Goal: Task Accomplishment & Management: Complete application form

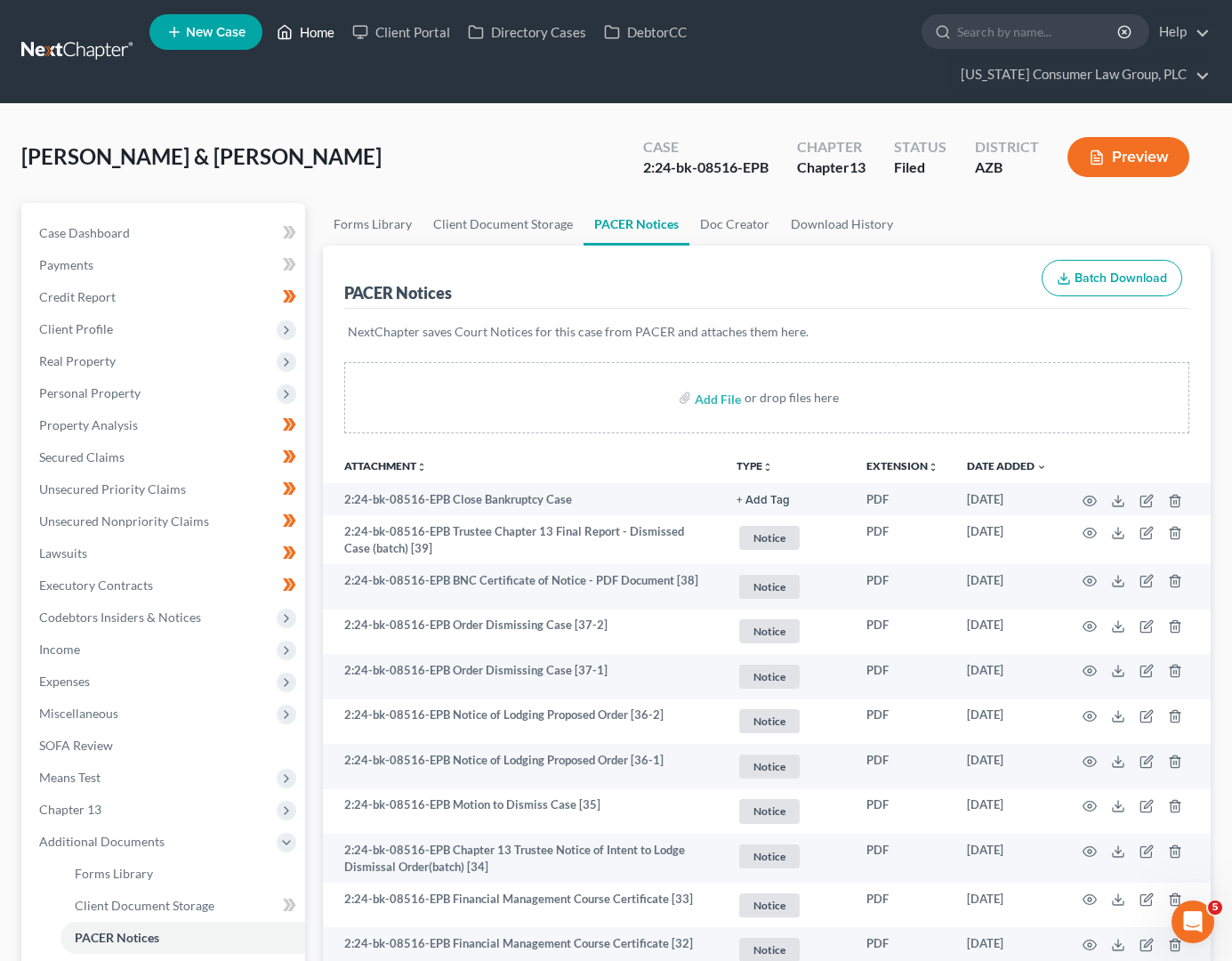
click at [292, 36] on icon at bounding box center [284, 32] width 16 height 21
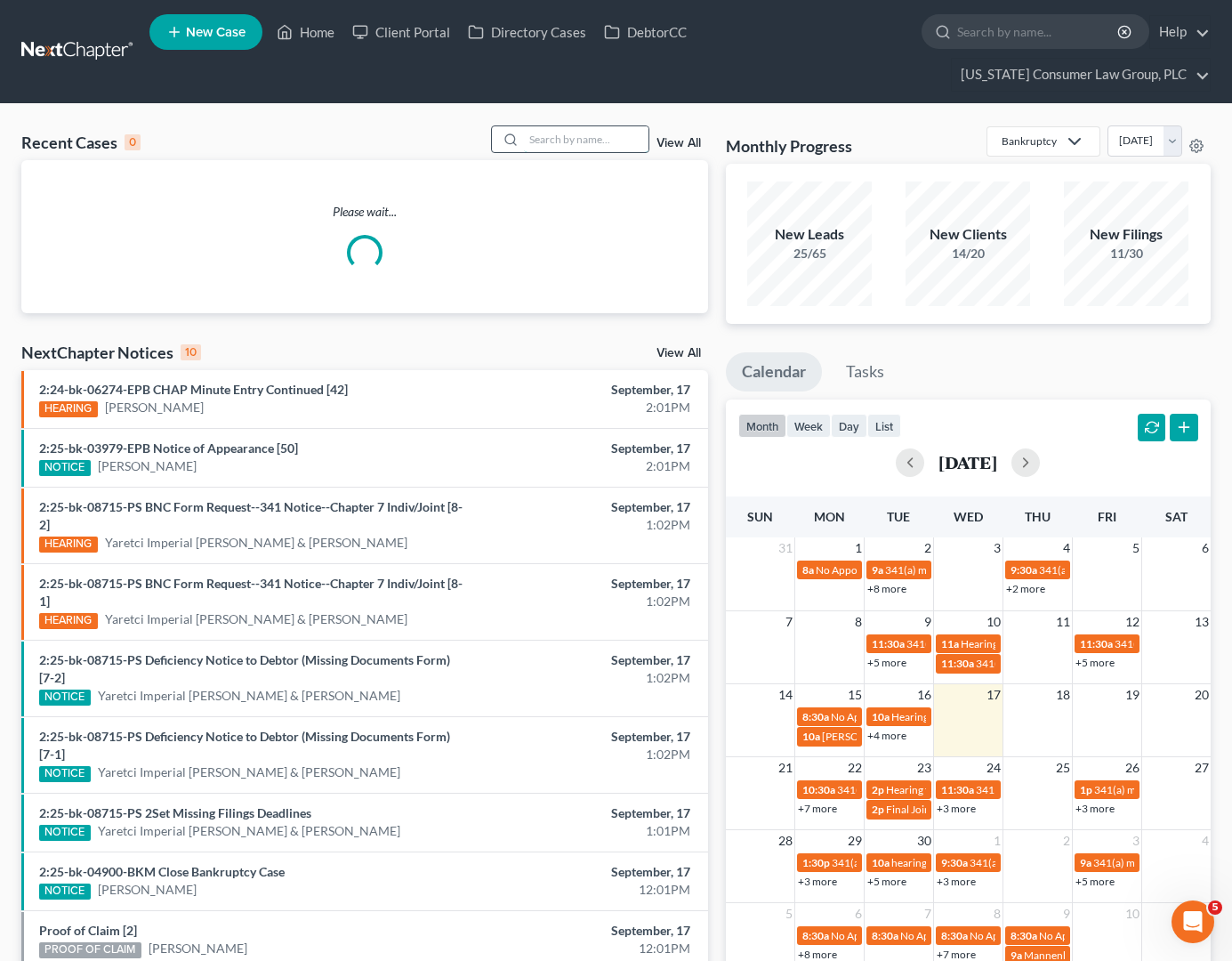
click at [579, 135] on input "search" at bounding box center [587, 139] width 125 height 26
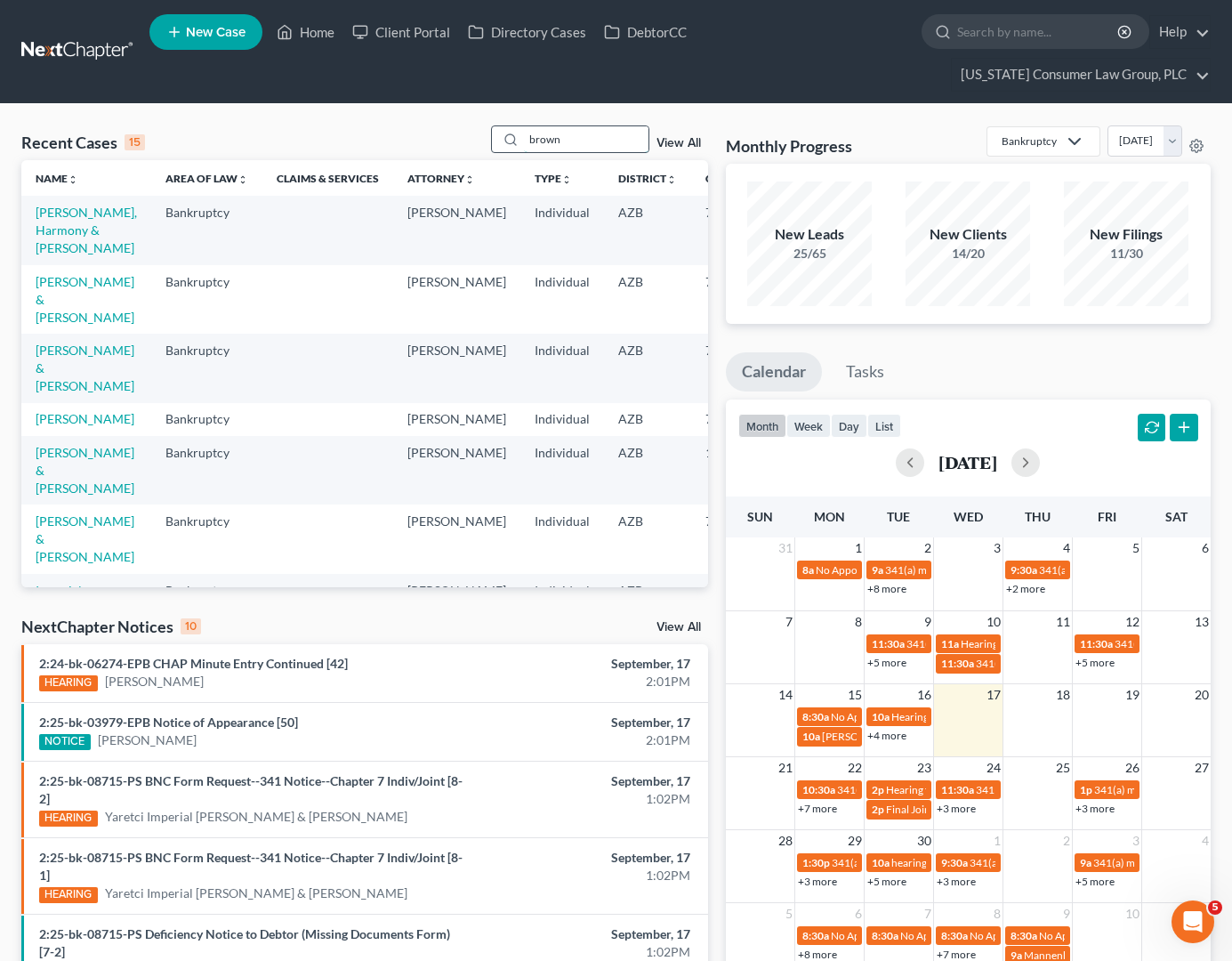
type input "brown"
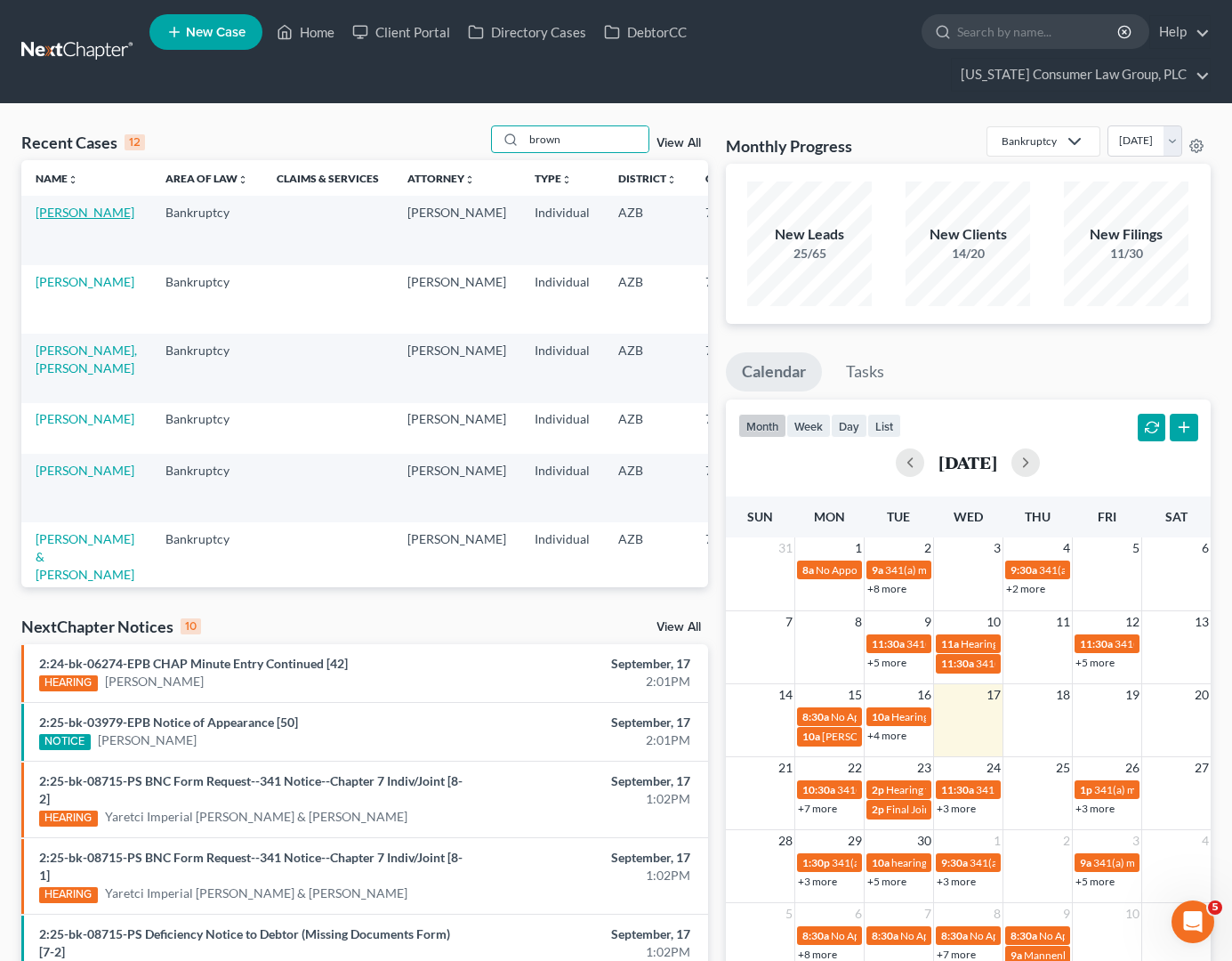
click at [55, 219] on link "[PERSON_NAME]" at bounding box center [85, 211] width 99 height 15
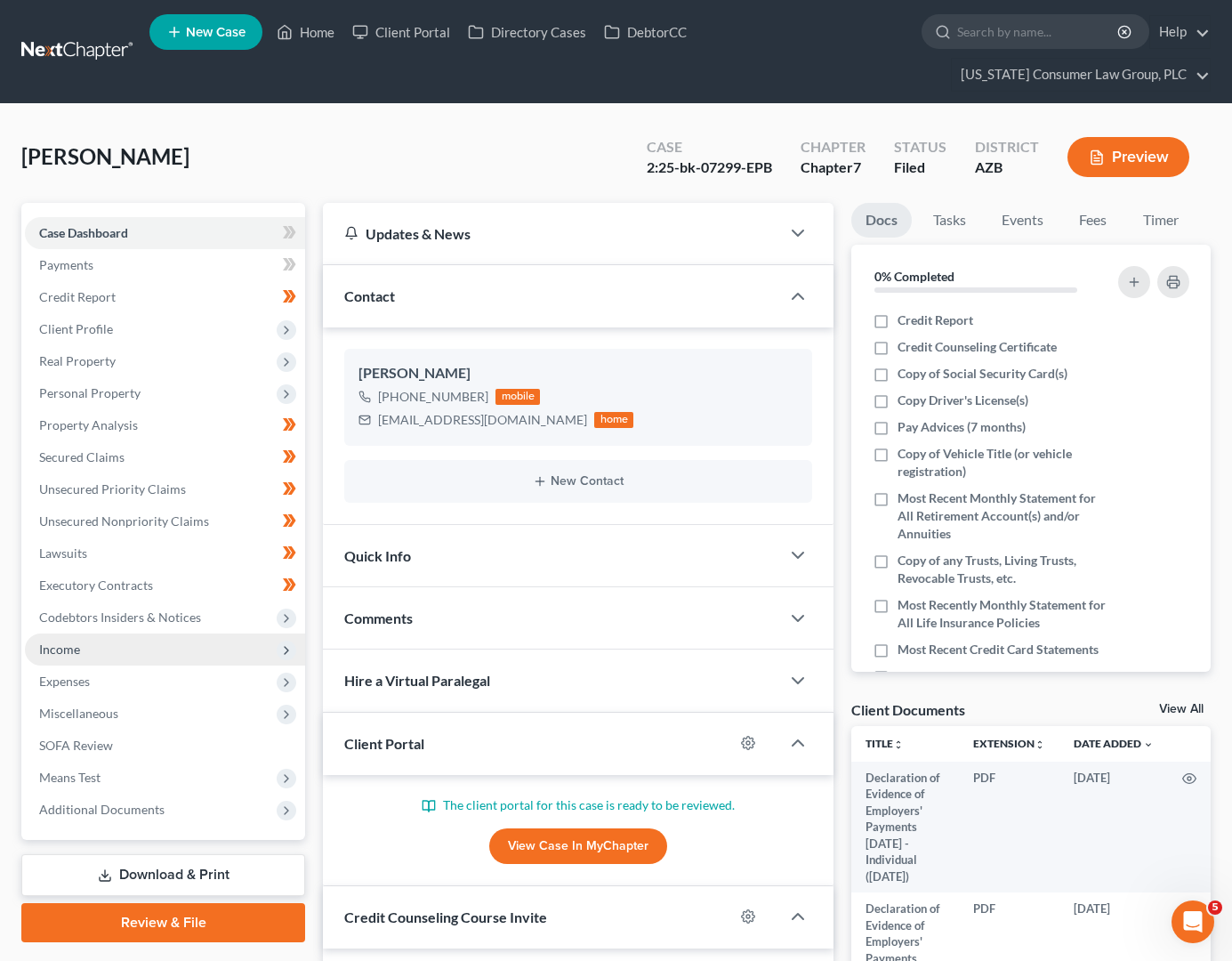
click at [62, 633] on span "Income" at bounding box center [165, 649] width 280 height 32
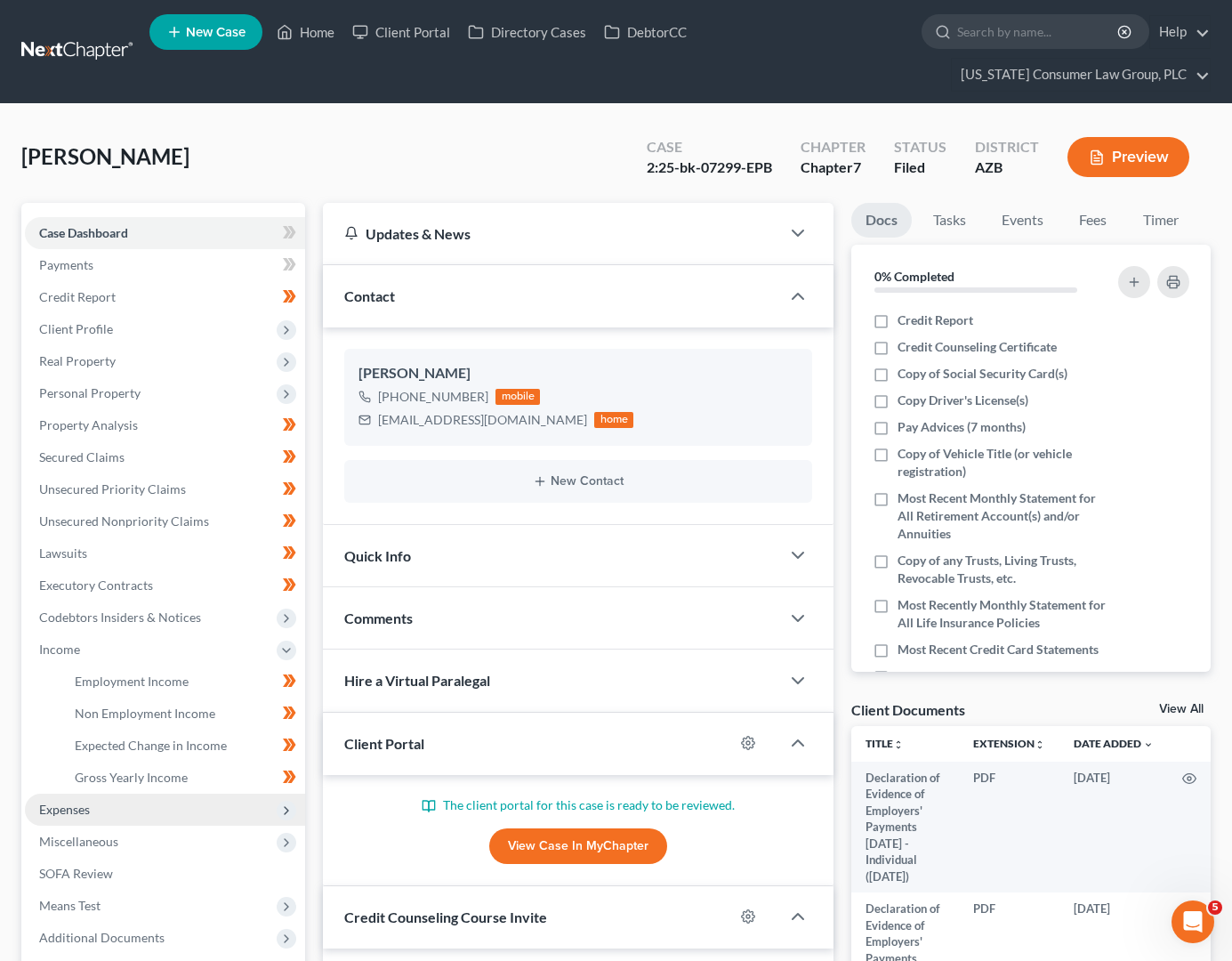
click at [81, 815] on span "Expenses" at bounding box center [64, 809] width 51 height 15
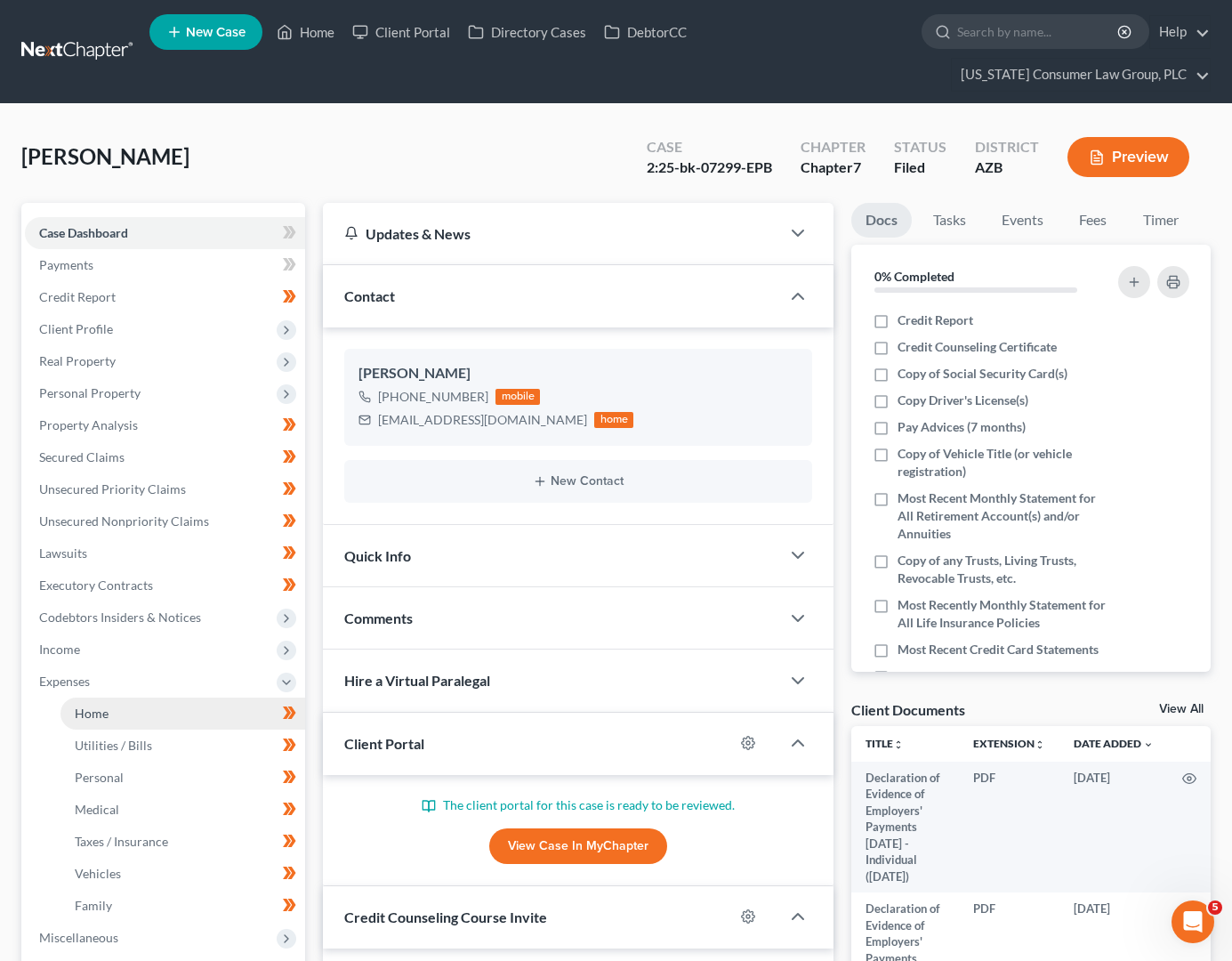
click at [127, 701] on link "Home" at bounding box center [183, 713] width 244 height 32
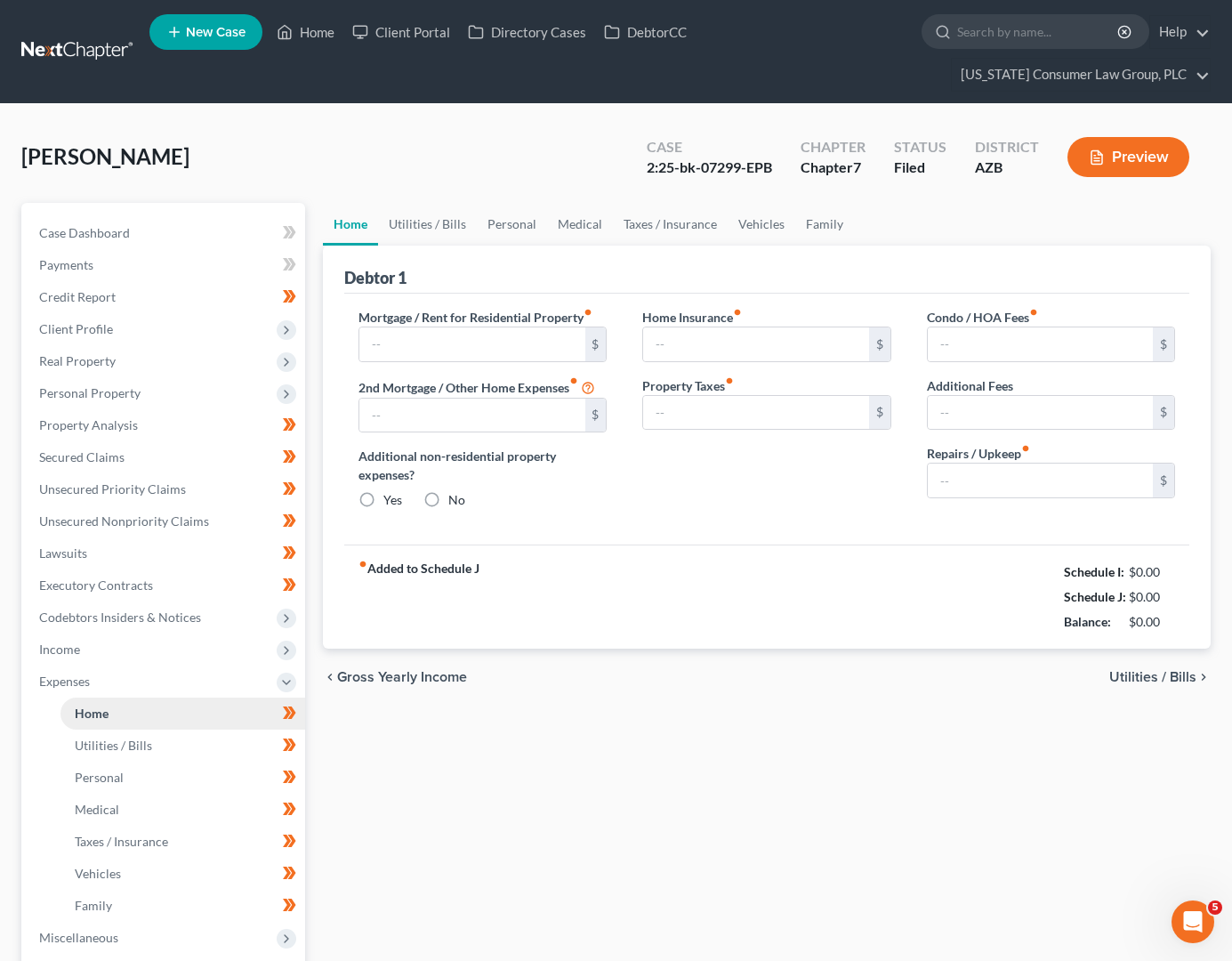
type input "0.00"
radio input "true"
type input "187.00"
type input "149.00"
type input "80.00"
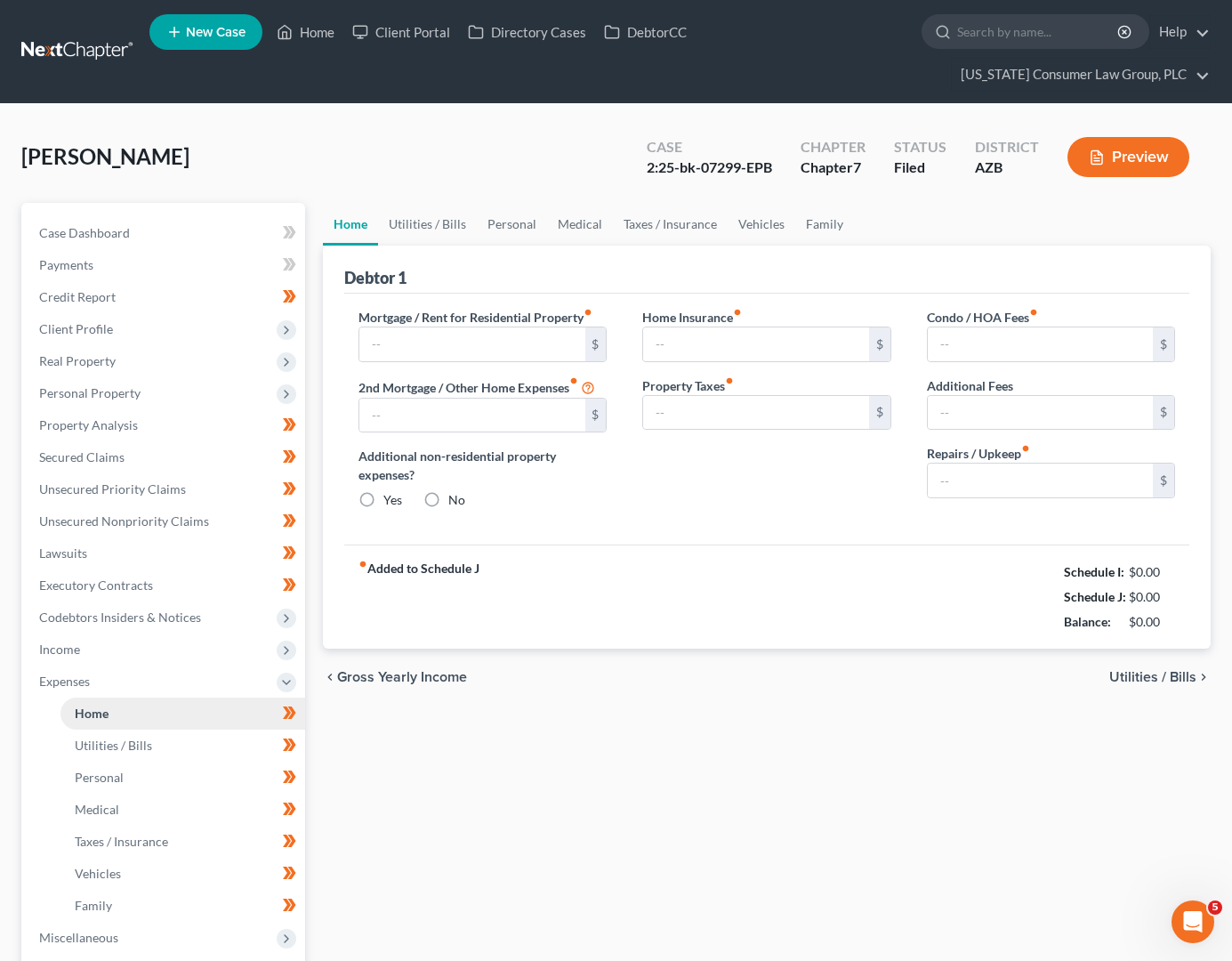
type input "0.00"
type input "150.00"
click at [323, 39] on link "Home" at bounding box center [305, 32] width 76 height 32
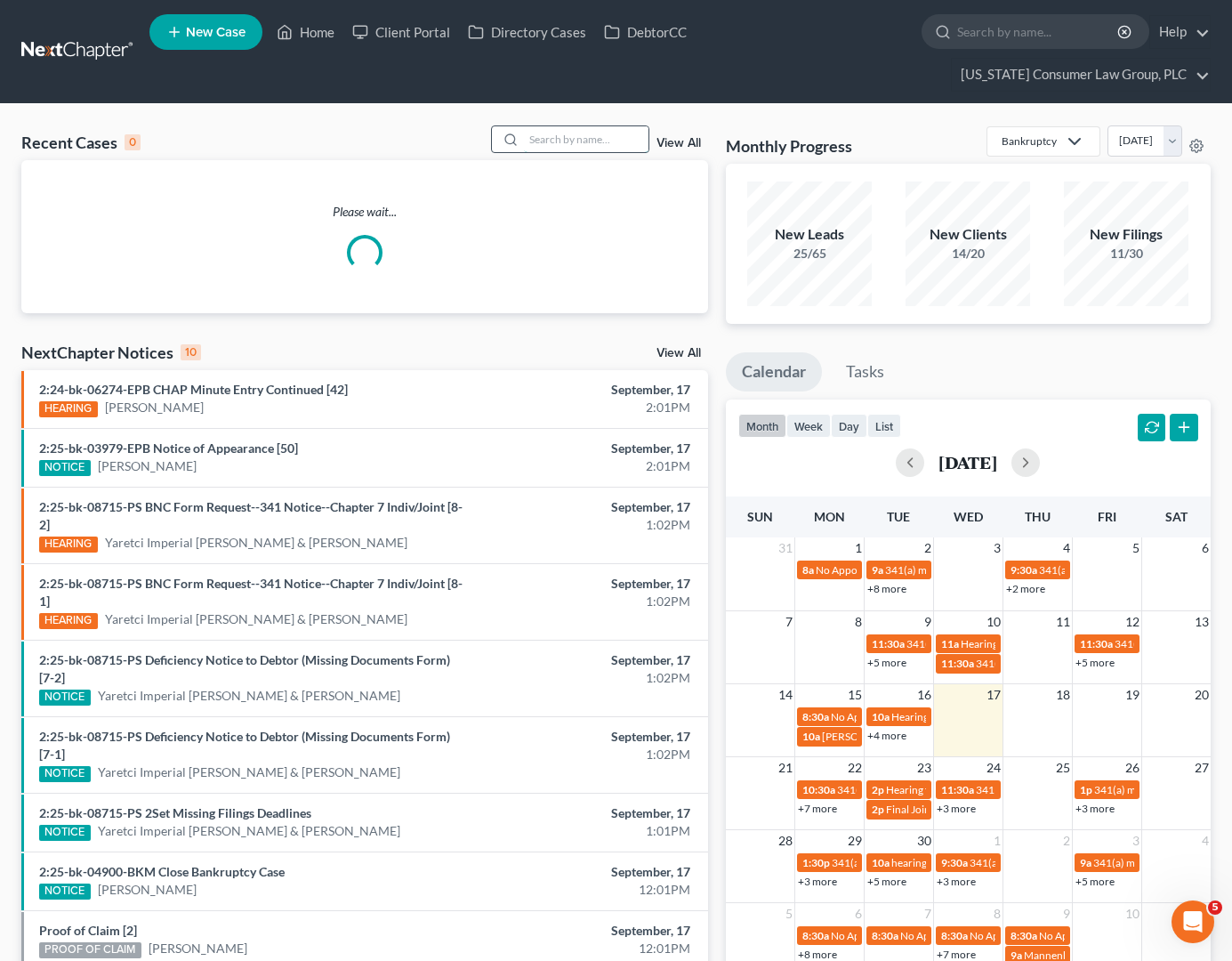
click at [574, 133] on input "search" at bounding box center [587, 139] width 125 height 26
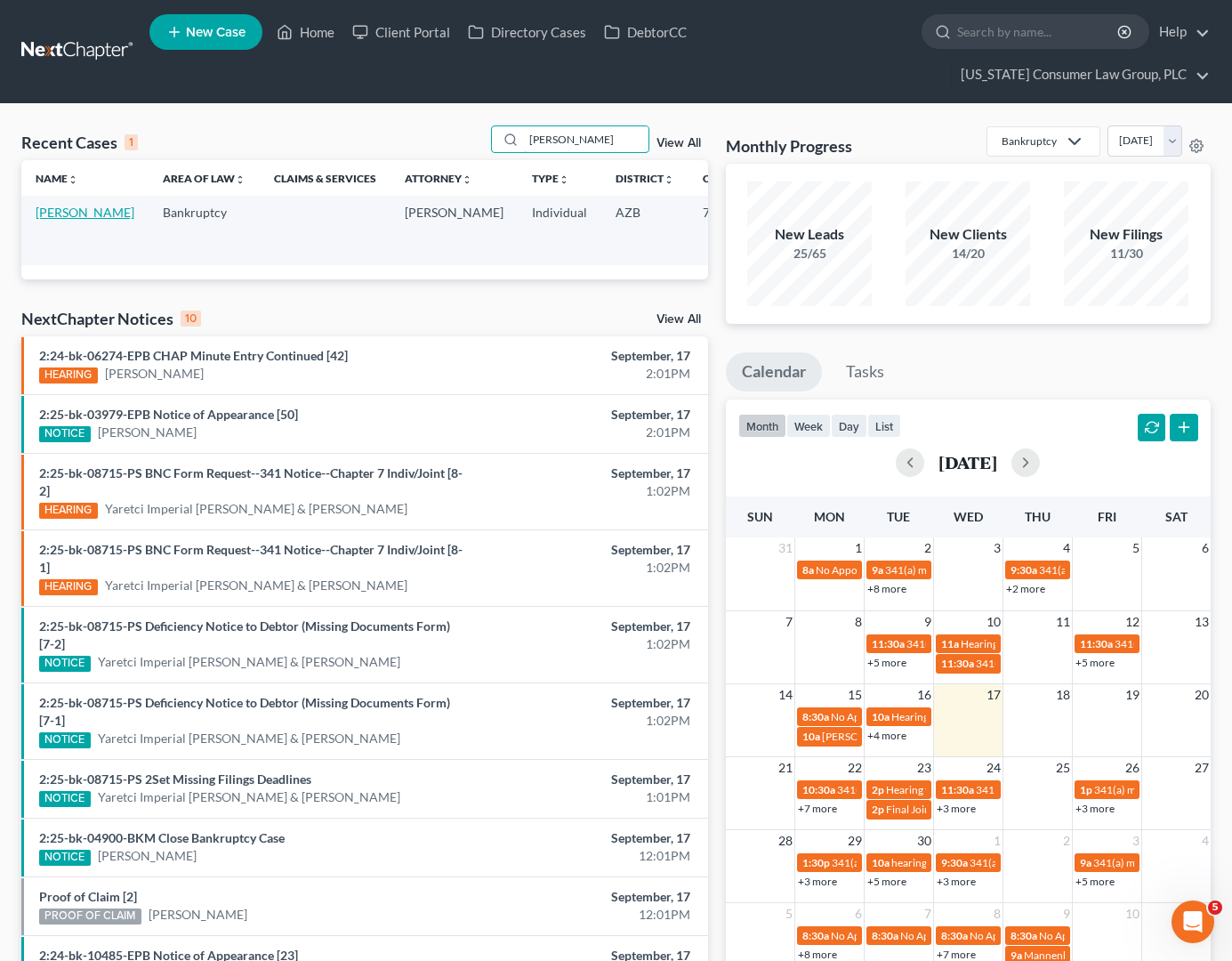
type input "[PERSON_NAME]"
click at [45, 214] on link "[PERSON_NAME]" at bounding box center [85, 211] width 99 height 15
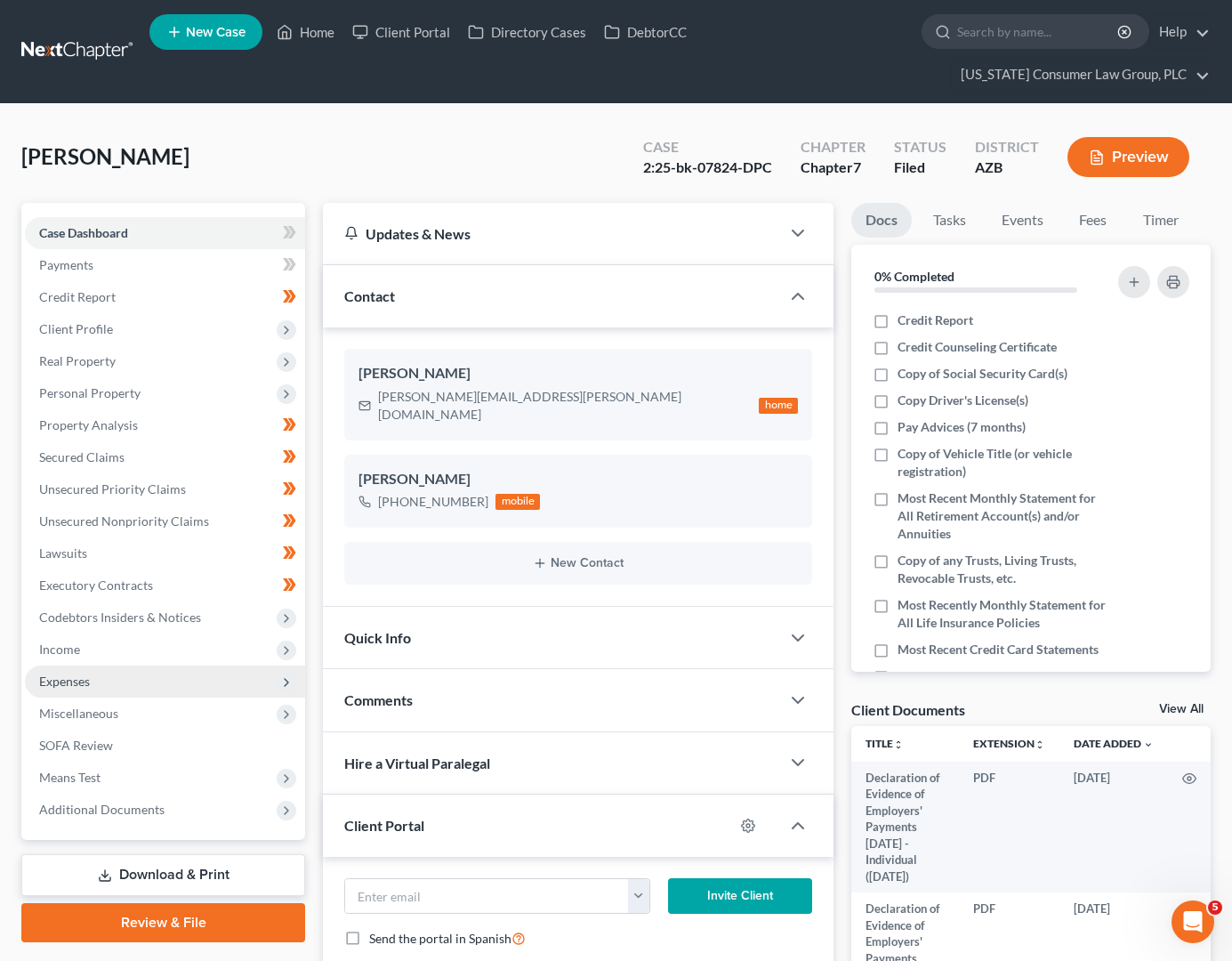
click at [66, 686] on span "Expenses" at bounding box center [64, 680] width 51 height 15
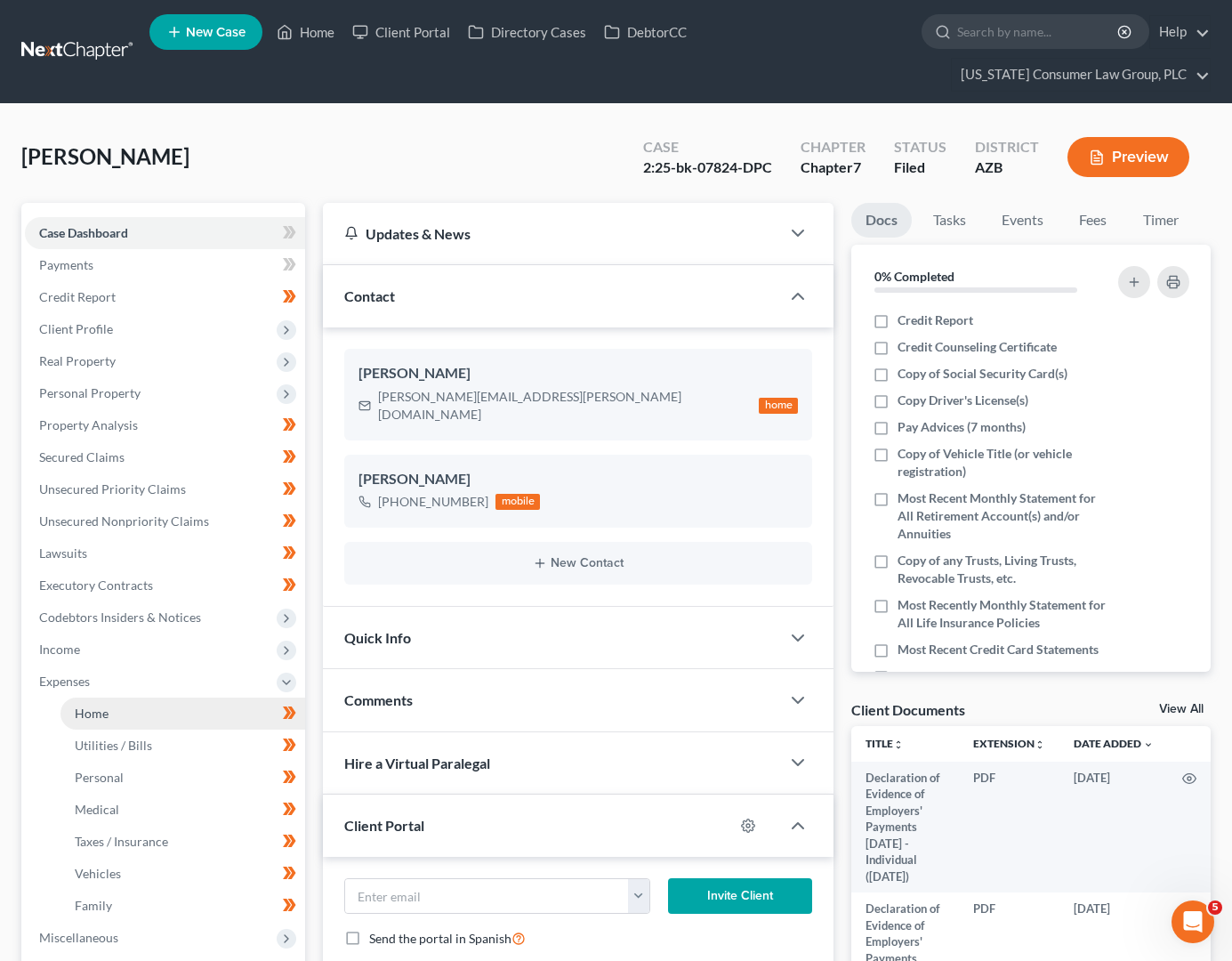
click at [93, 716] on span "Home" at bounding box center [92, 712] width 34 height 15
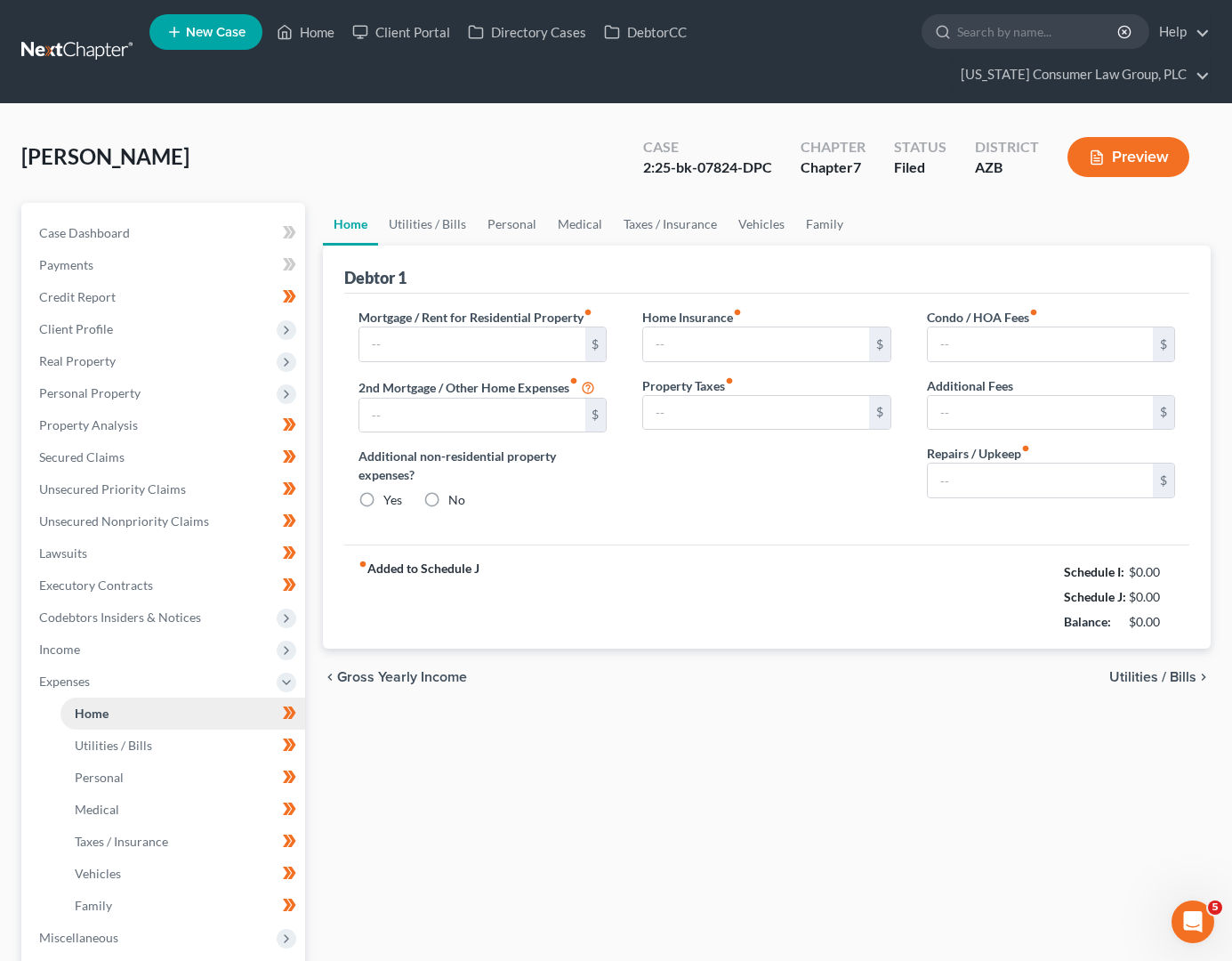
type input "1,406.65"
type input "0.00"
radio input "true"
type input "0.00"
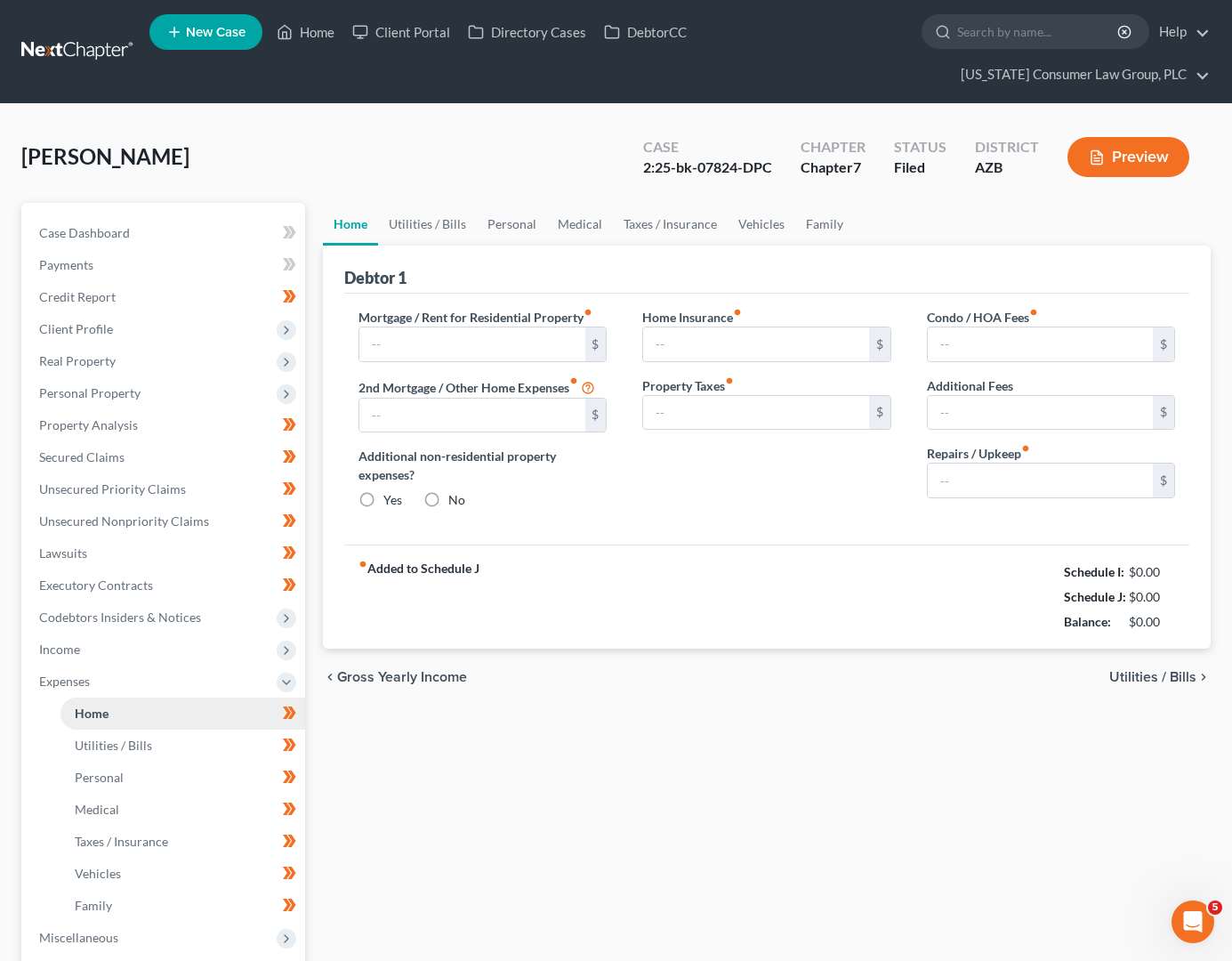
type input "0.00"
click at [310, 25] on link "Home" at bounding box center [305, 32] width 76 height 32
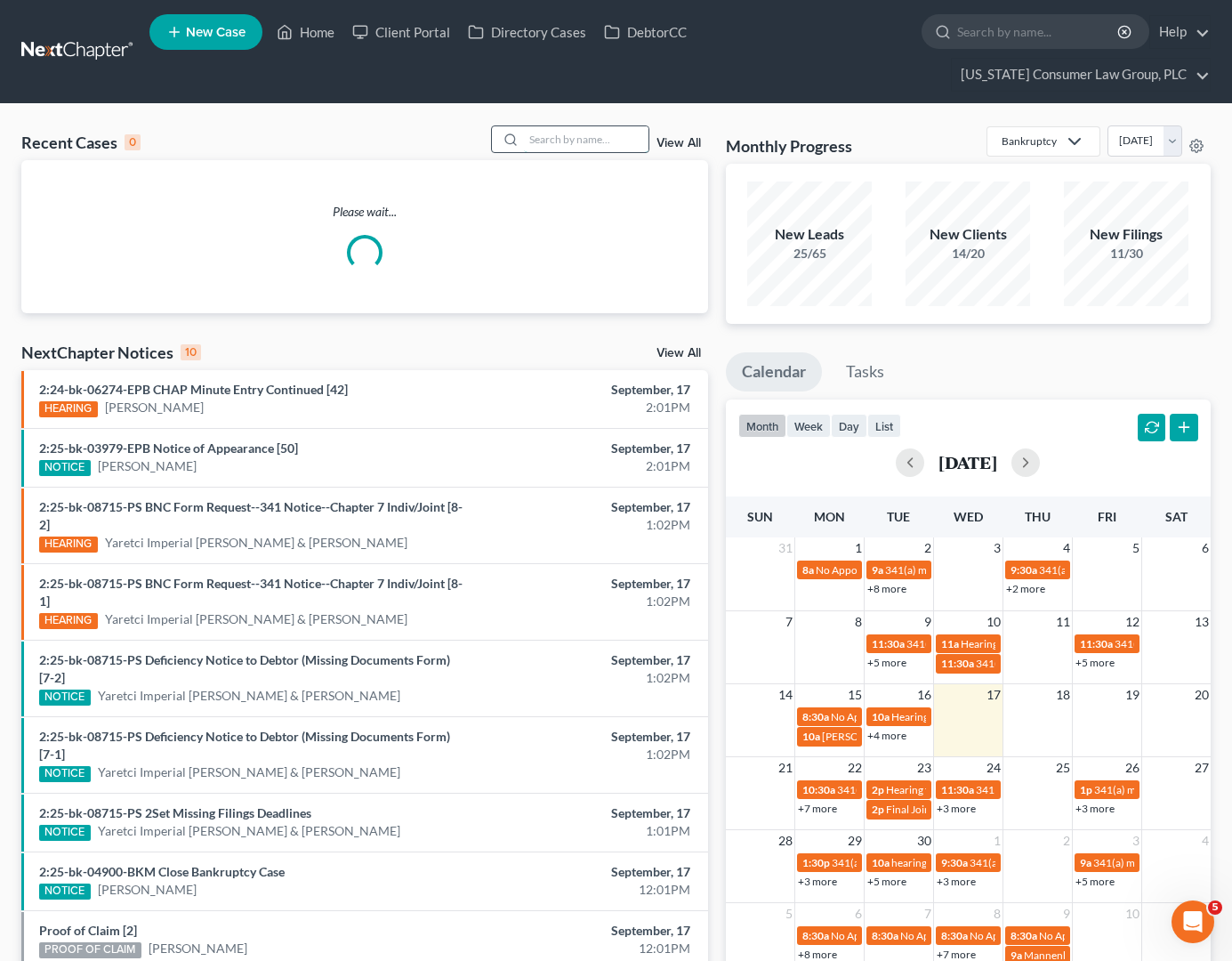
click at [544, 142] on input "search" at bounding box center [587, 139] width 125 height 26
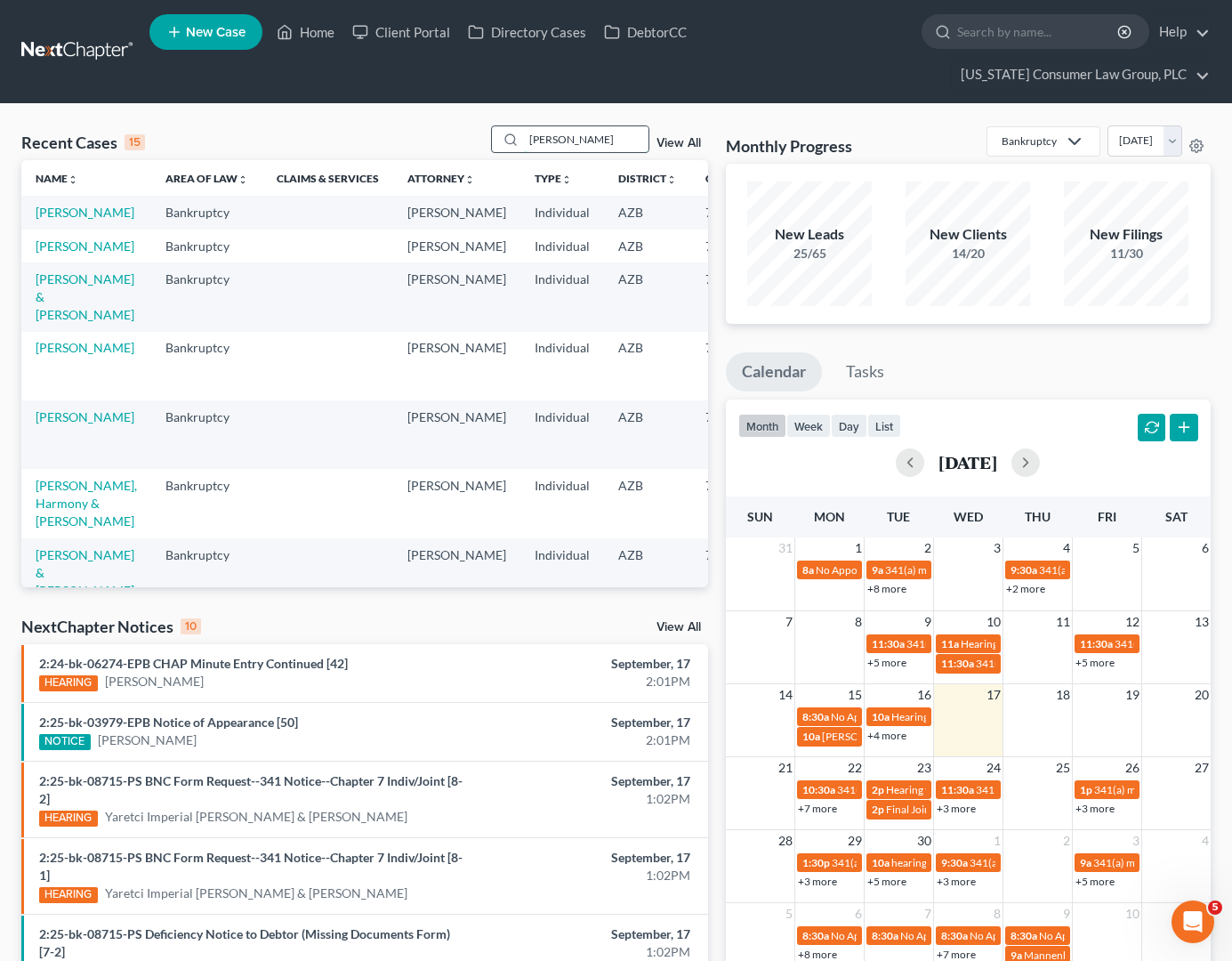
type input "[PERSON_NAME]"
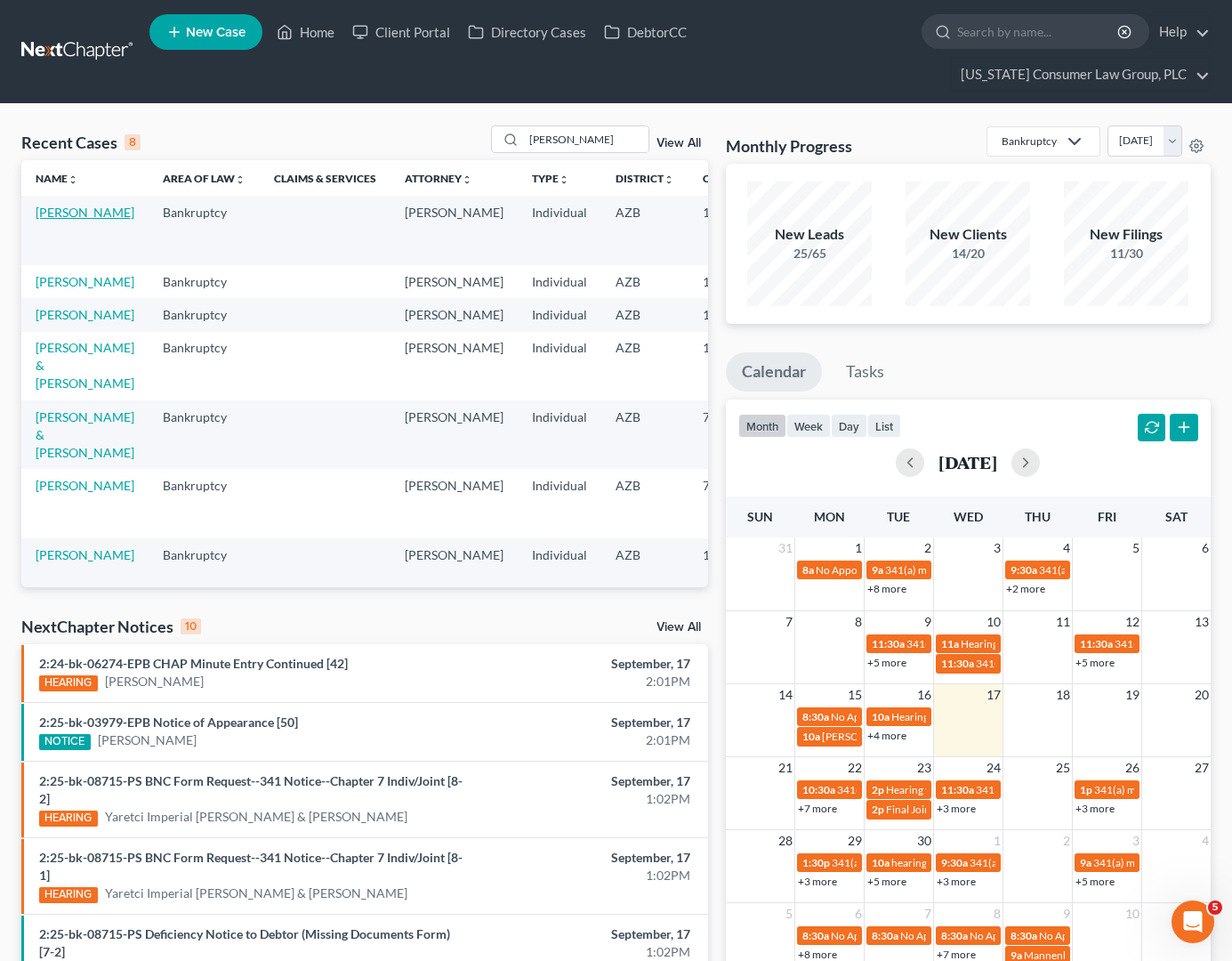
click at [50, 219] on link "[PERSON_NAME]" at bounding box center [85, 211] width 99 height 15
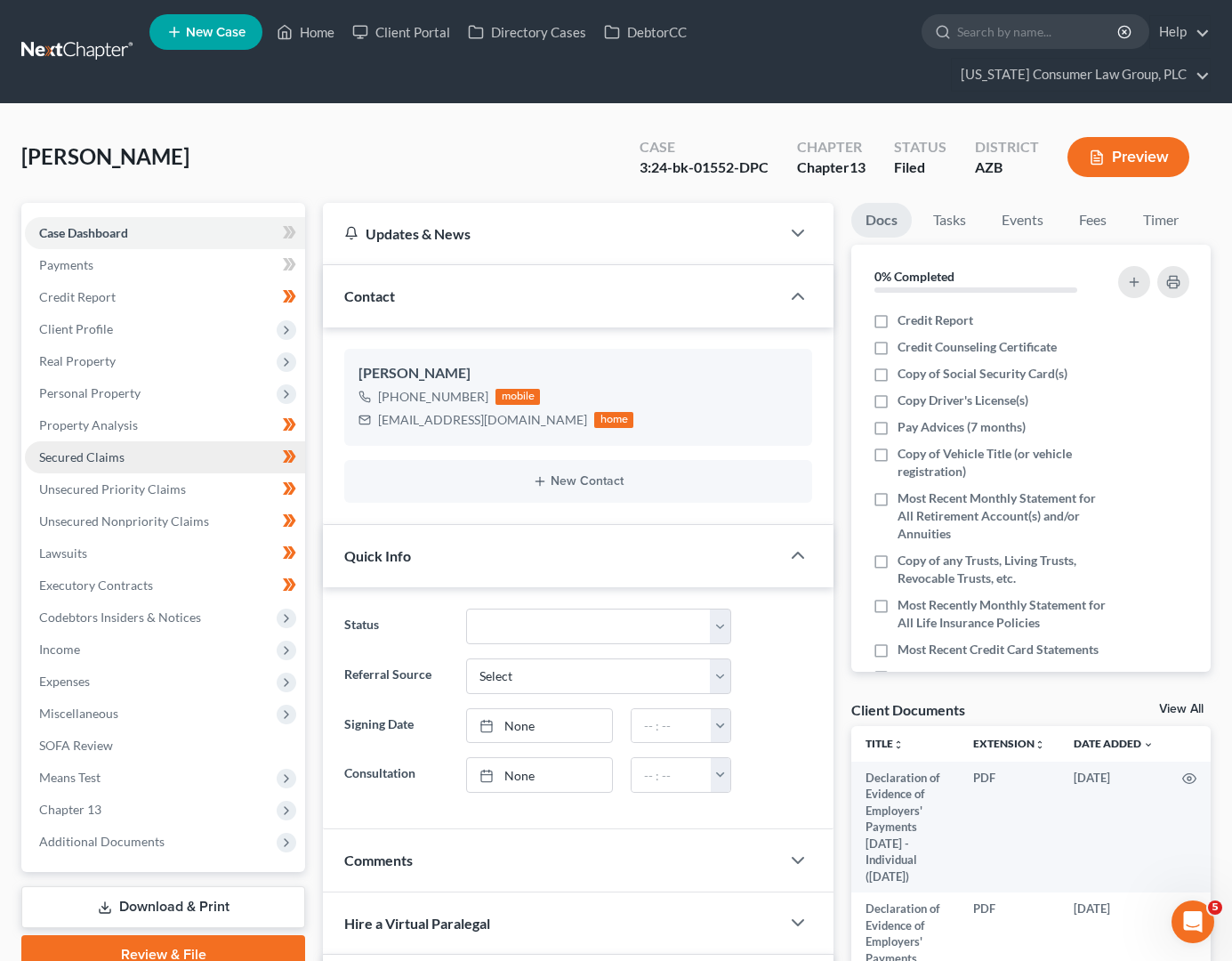
click at [96, 452] on span "Secured Claims" at bounding box center [82, 456] width 86 height 15
